Goal: Find specific page/section: Find specific page/section

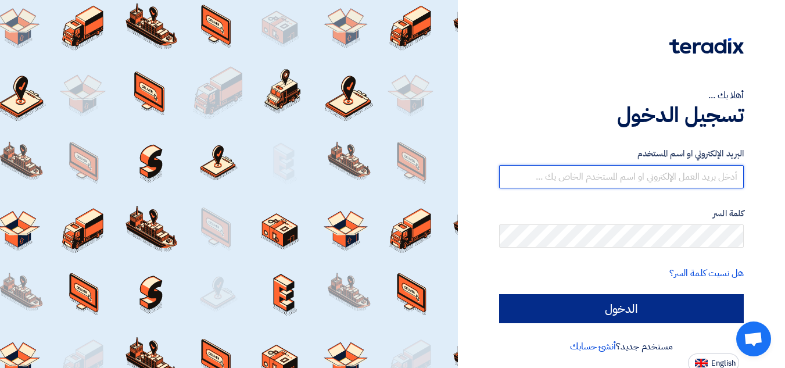
type input "[EMAIL_ADDRESS][DOMAIN_NAME]"
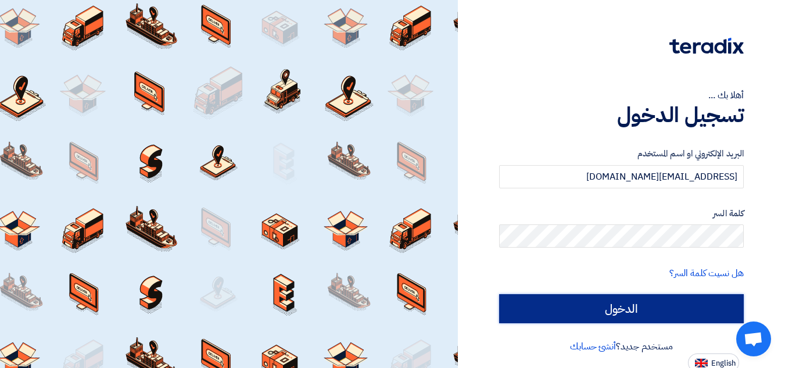
click at [657, 308] on input "الدخول" at bounding box center [621, 308] width 245 height 29
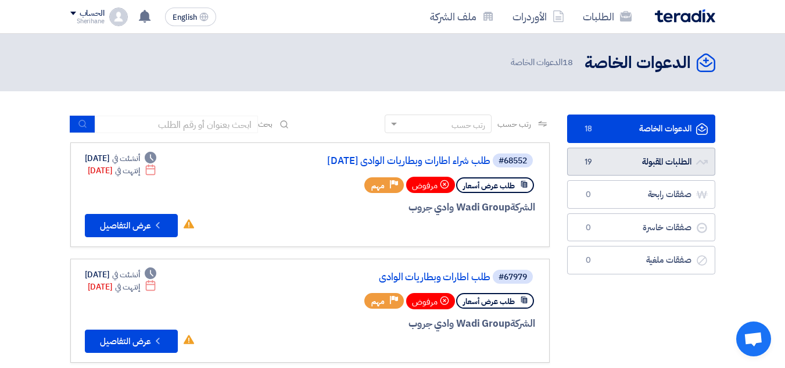
click at [622, 158] on link "الطلبات المقبولة الطلبات المقبولة 19" at bounding box center [641, 162] width 148 height 28
